Goal: Task Accomplishment & Management: Use online tool/utility

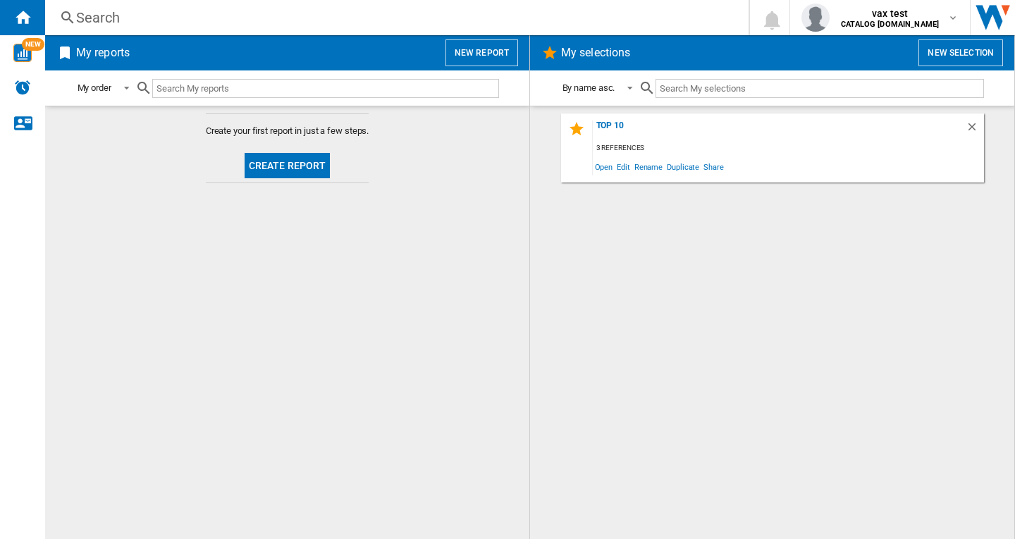
click at [492, 54] on button "New report" at bounding box center [481, 52] width 73 height 27
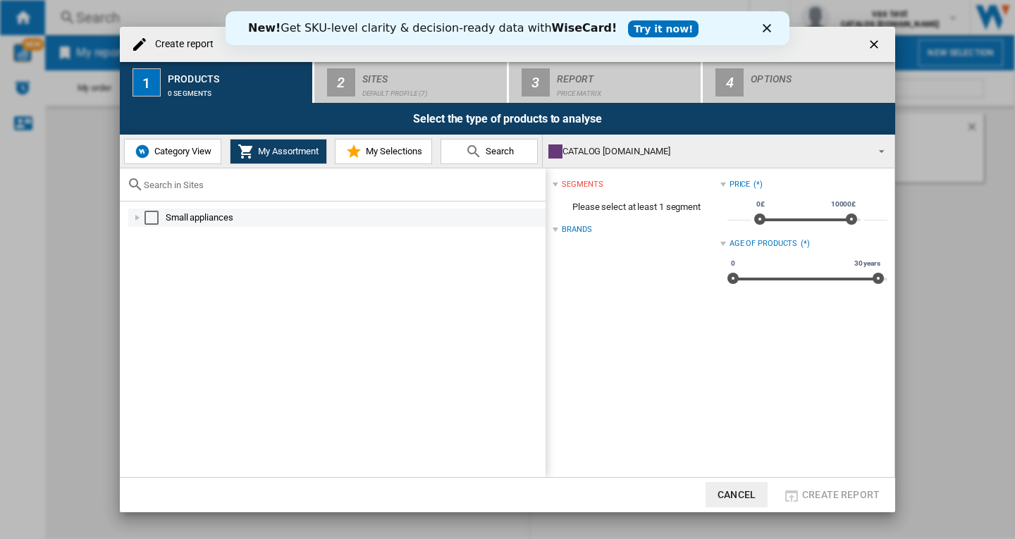
click at [153, 220] on div "Select" at bounding box center [151, 218] width 14 height 14
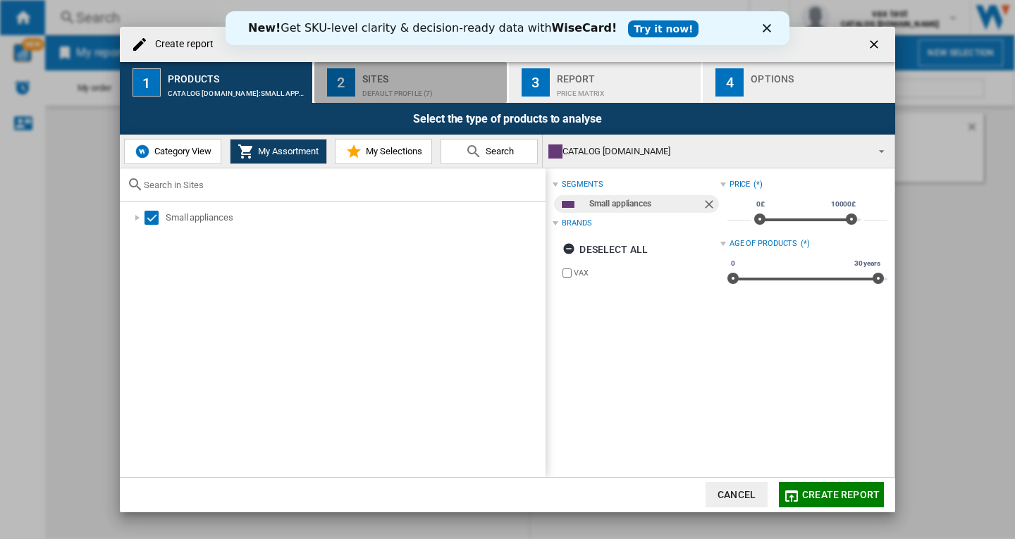
click at [400, 85] on div "Default profile (7)" at bounding box center [431, 89] width 139 height 15
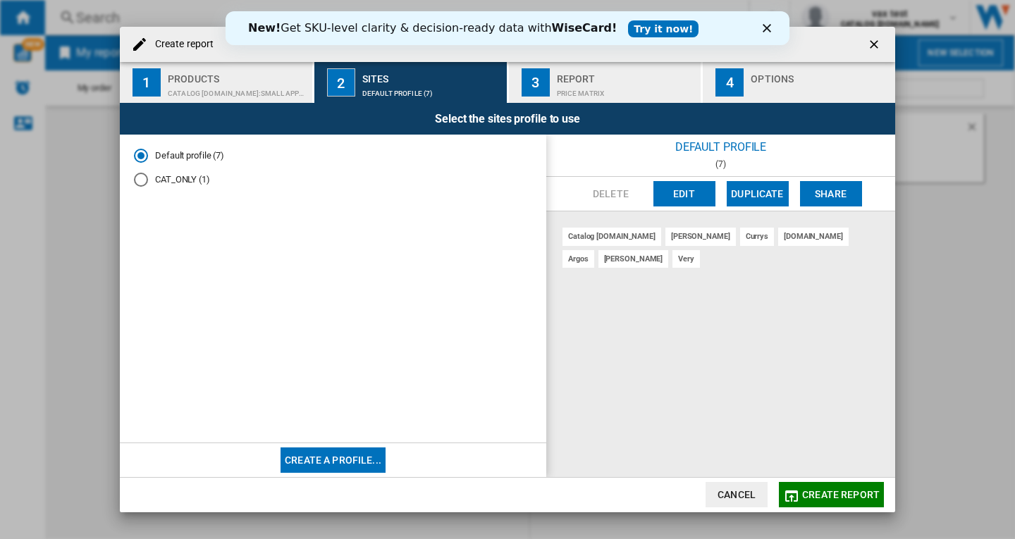
click at [200, 87] on div "CATALOG [DOMAIN_NAME]:Small appliances" at bounding box center [237, 89] width 139 height 15
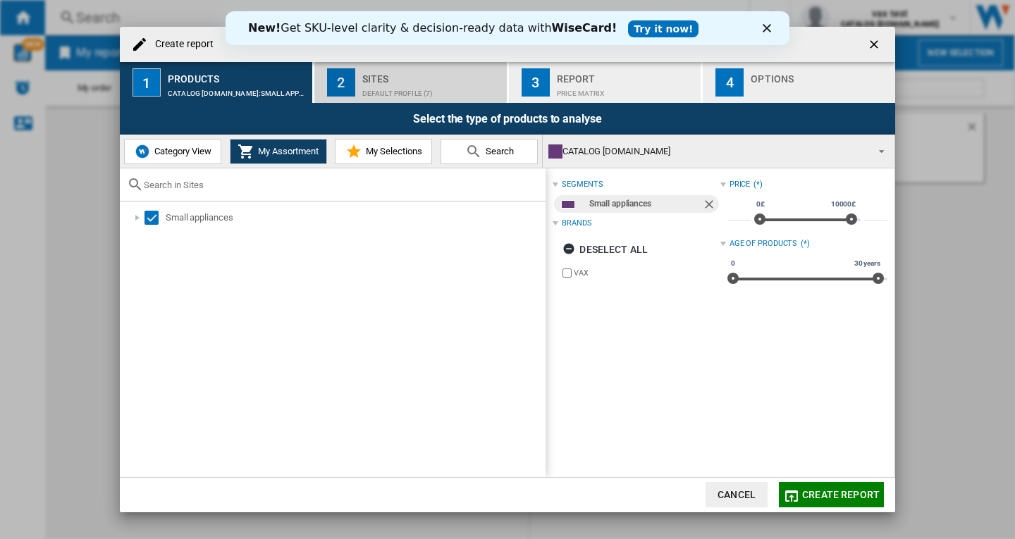
click at [383, 87] on div "Default profile (7)" at bounding box center [431, 89] width 139 height 15
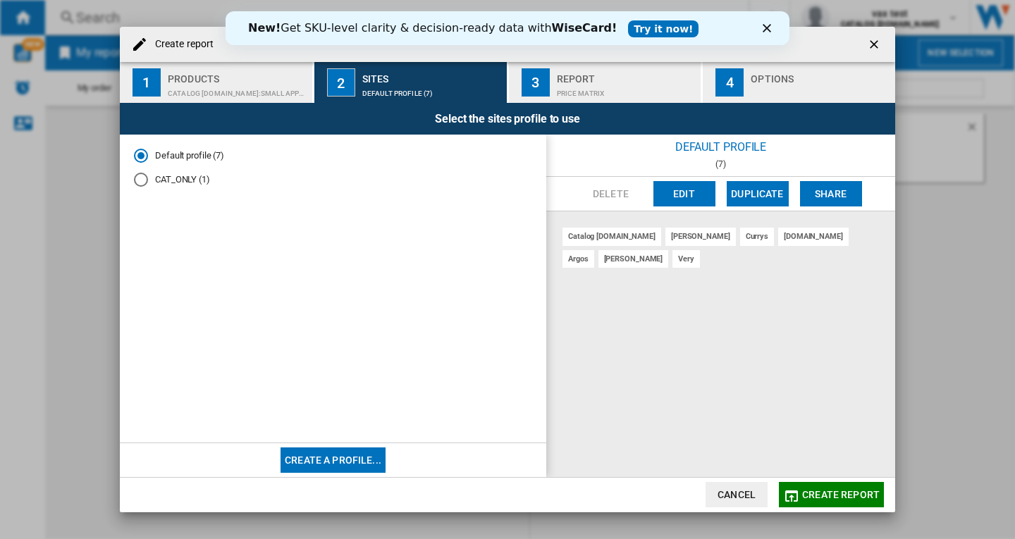
click at [173, 183] on md-radio-button "CAT_ONLY (1)" at bounding box center [333, 179] width 398 height 13
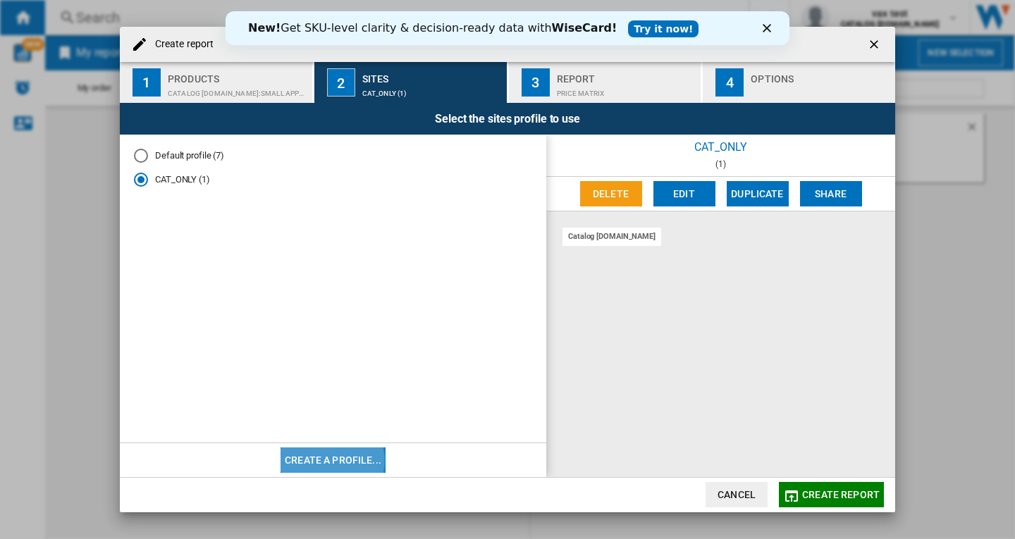
click at [328, 461] on button "Create a profile..." at bounding box center [332, 459] width 105 height 25
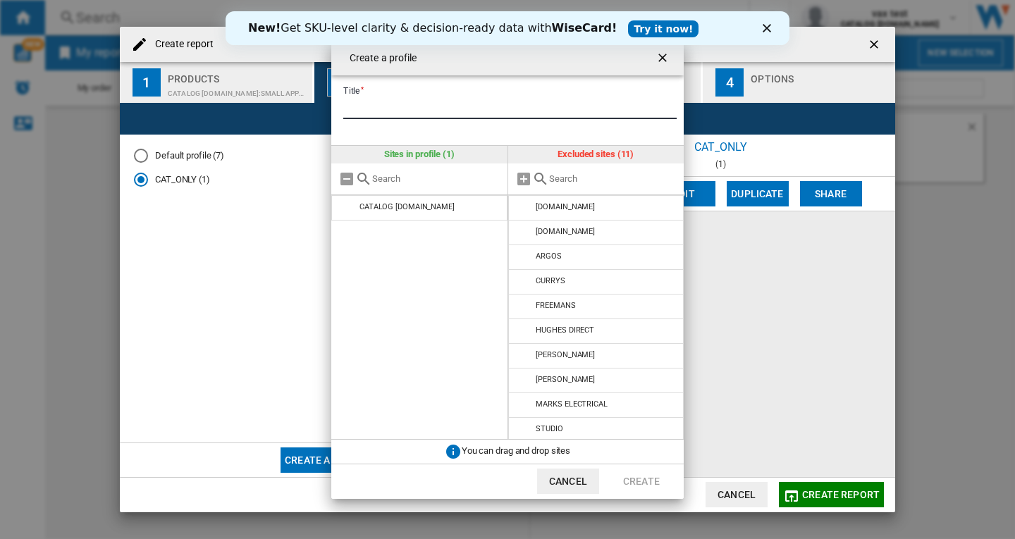
click at [390, 105] on input "Title" at bounding box center [509, 108] width 333 height 21
type input "****"
click at [522, 230] on md-icon at bounding box center [524, 232] width 17 height 17
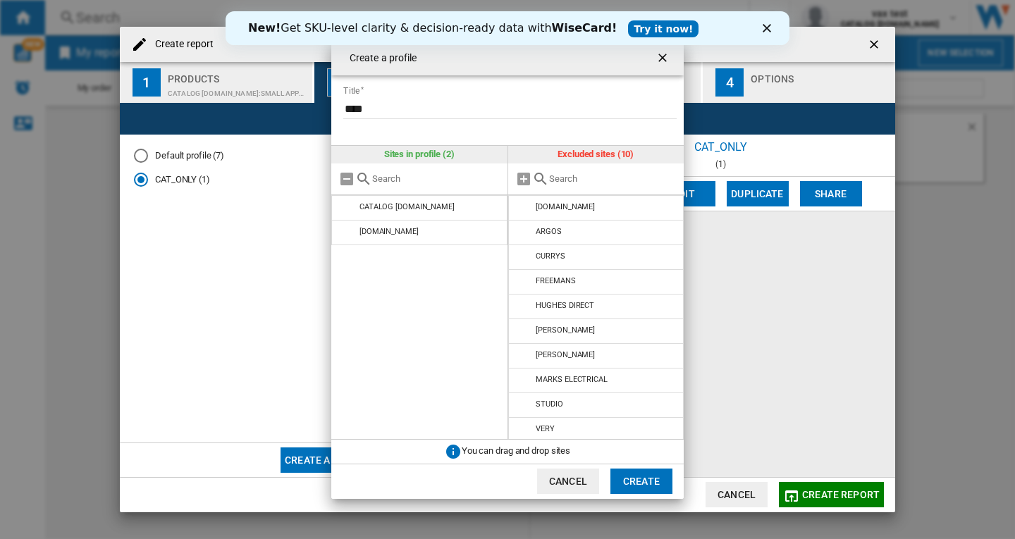
click at [640, 483] on button "Create" at bounding box center [641, 481] width 62 height 25
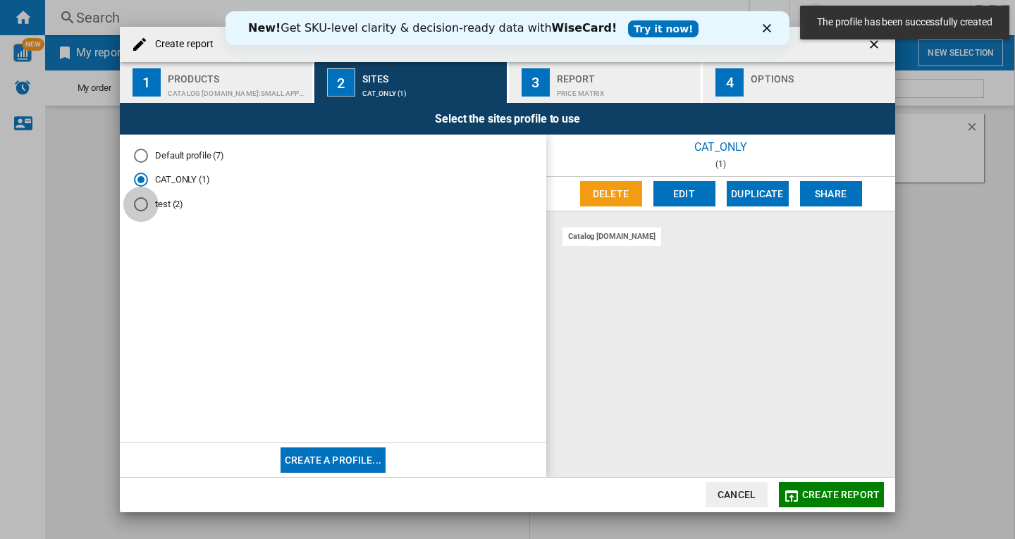
click at [143, 207] on div "test (2)" at bounding box center [141, 204] width 14 height 14
click at [813, 491] on span "Create report" at bounding box center [841, 494] width 78 height 11
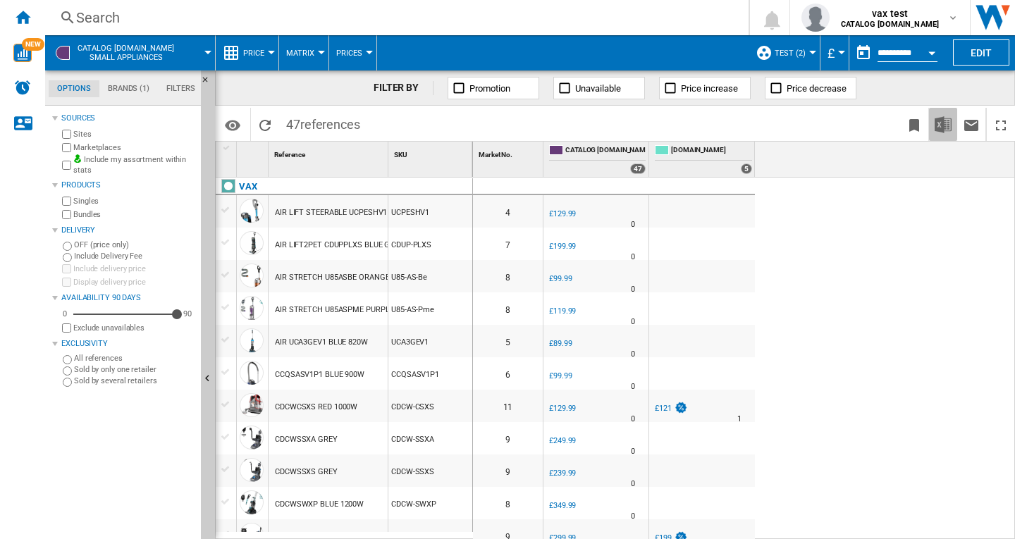
click at [941, 125] on img "Download in Excel" at bounding box center [942, 124] width 17 height 17
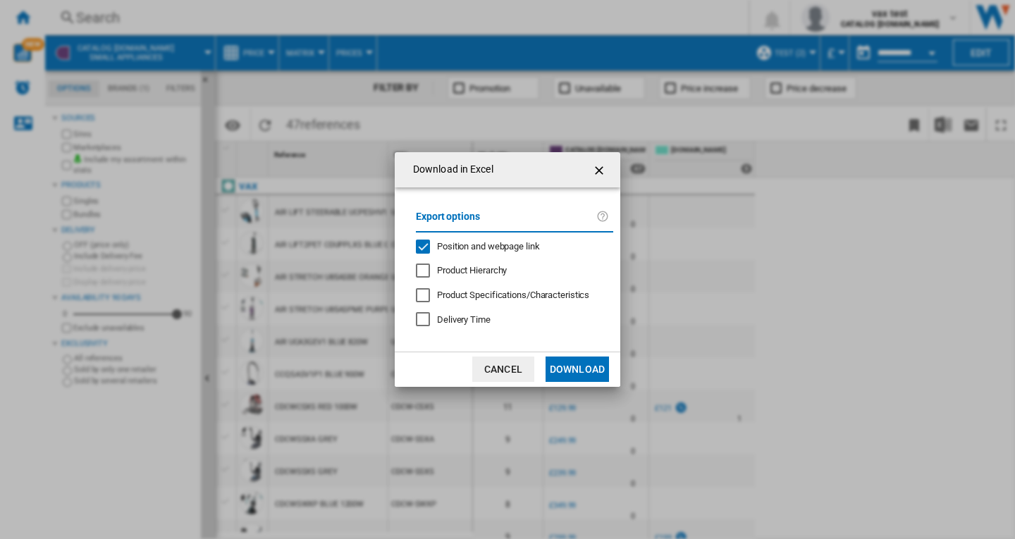
click at [482, 241] on span "Position and webpage link" at bounding box center [488, 246] width 103 height 11
click at [577, 366] on button "Download" at bounding box center [576, 369] width 63 height 25
